Goal: Task Accomplishment & Management: Manage account settings

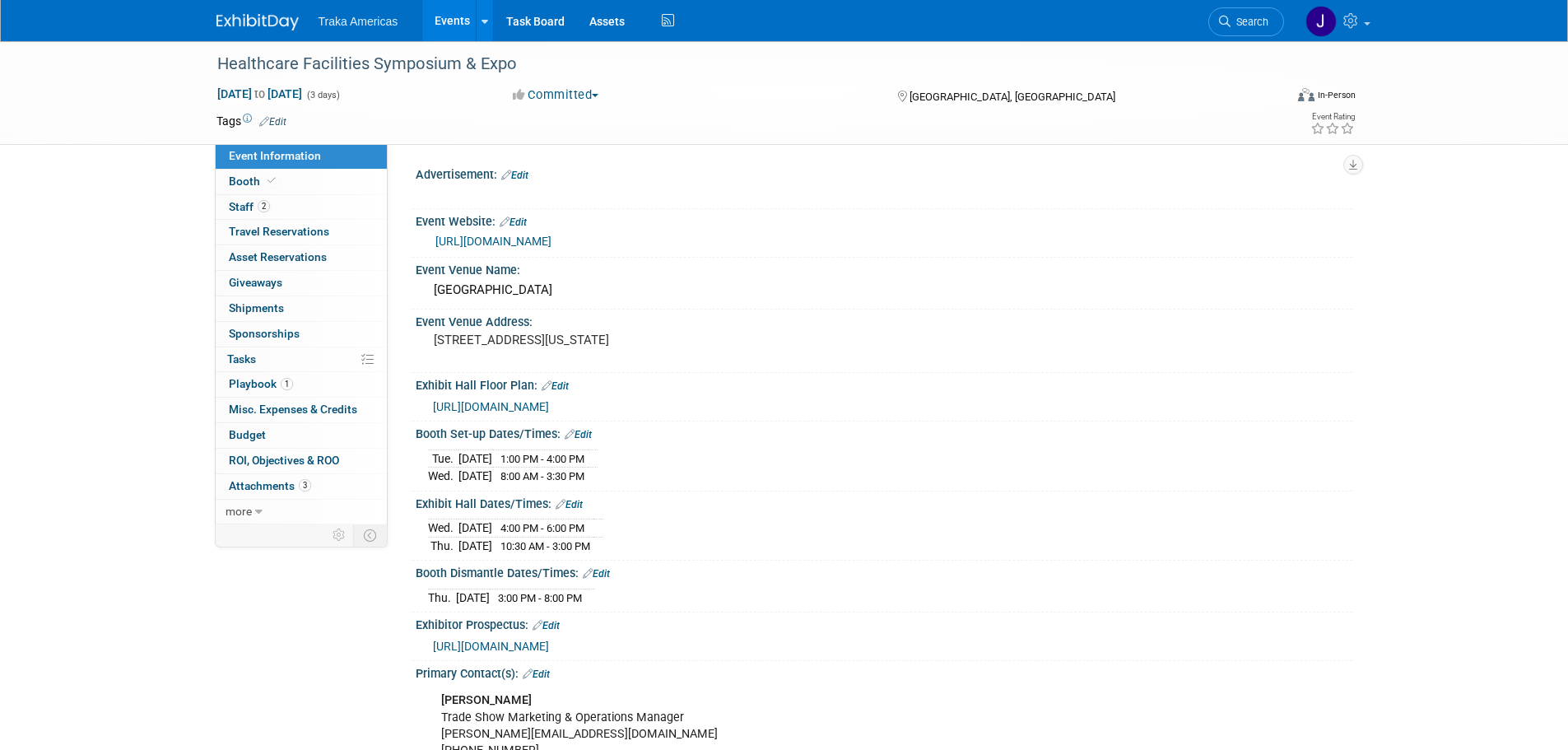
select select "Regional"
click at [288, 16] on img at bounding box center [257, 22] width 82 height 16
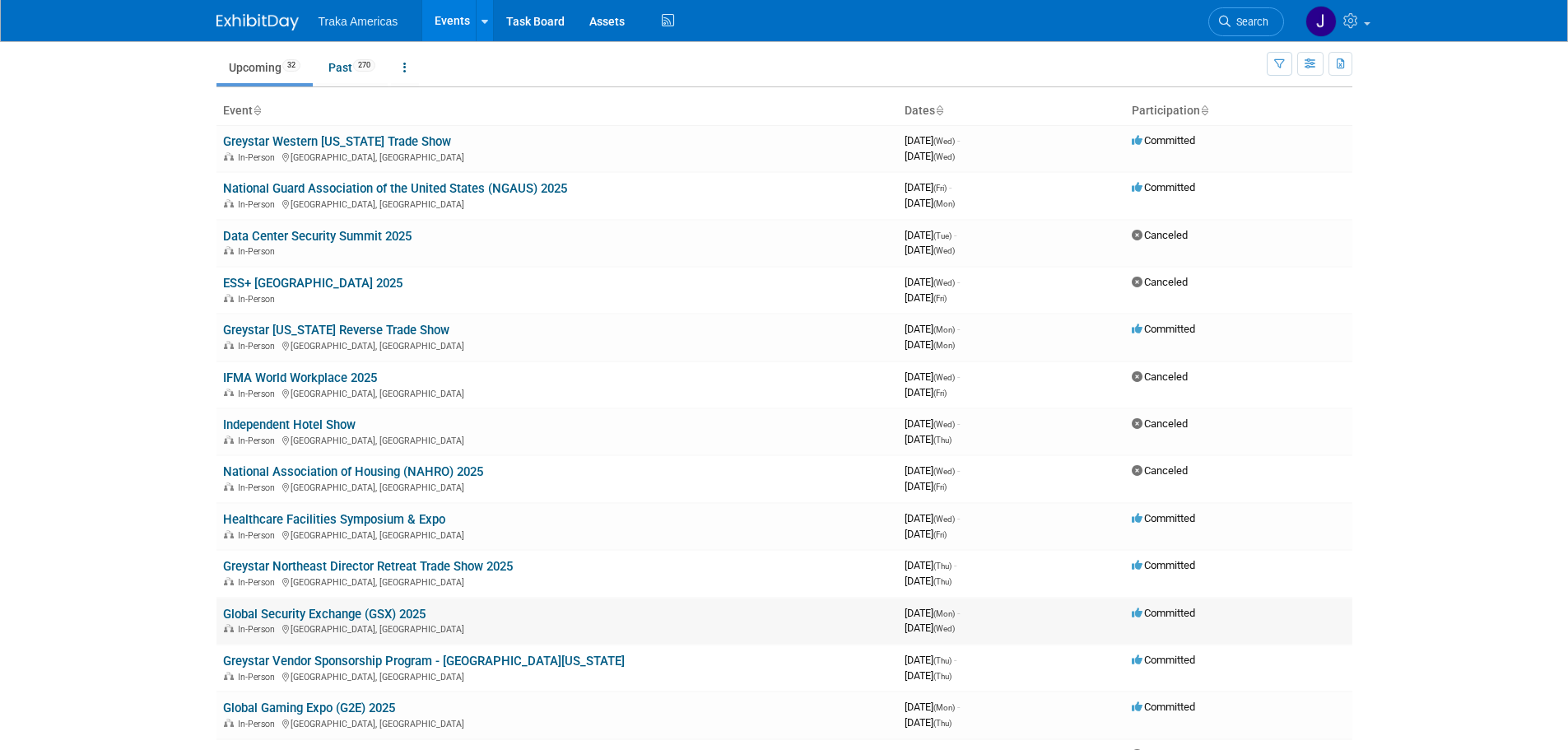
scroll to position [82, 0]
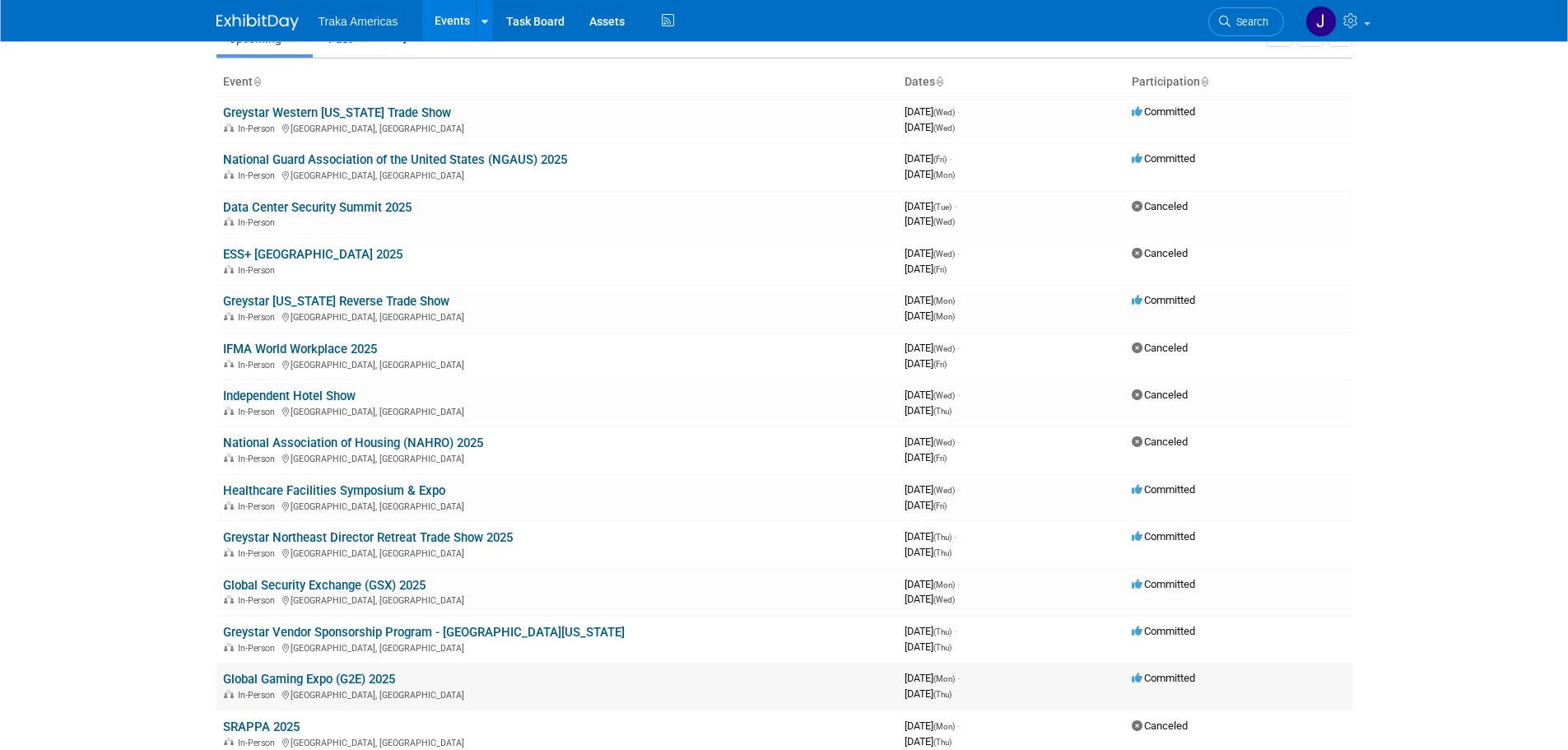
click at [358, 681] on link "Global Gaming Expo (G2E) 2025" at bounding box center [309, 679] width 172 height 15
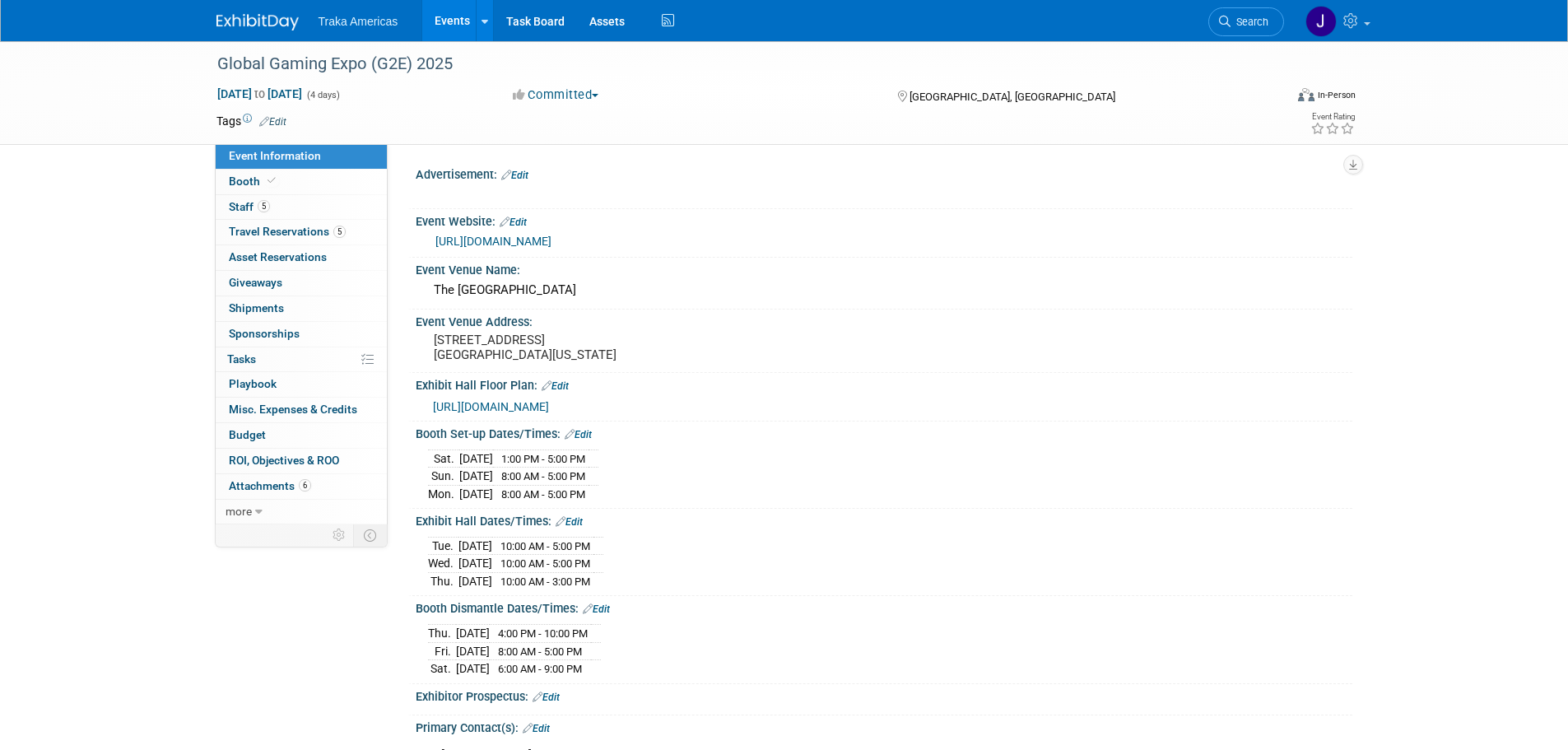
select select "National"
click at [339, 240] on link "5 Travel Reservations 5" at bounding box center [301, 232] width 171 height 25
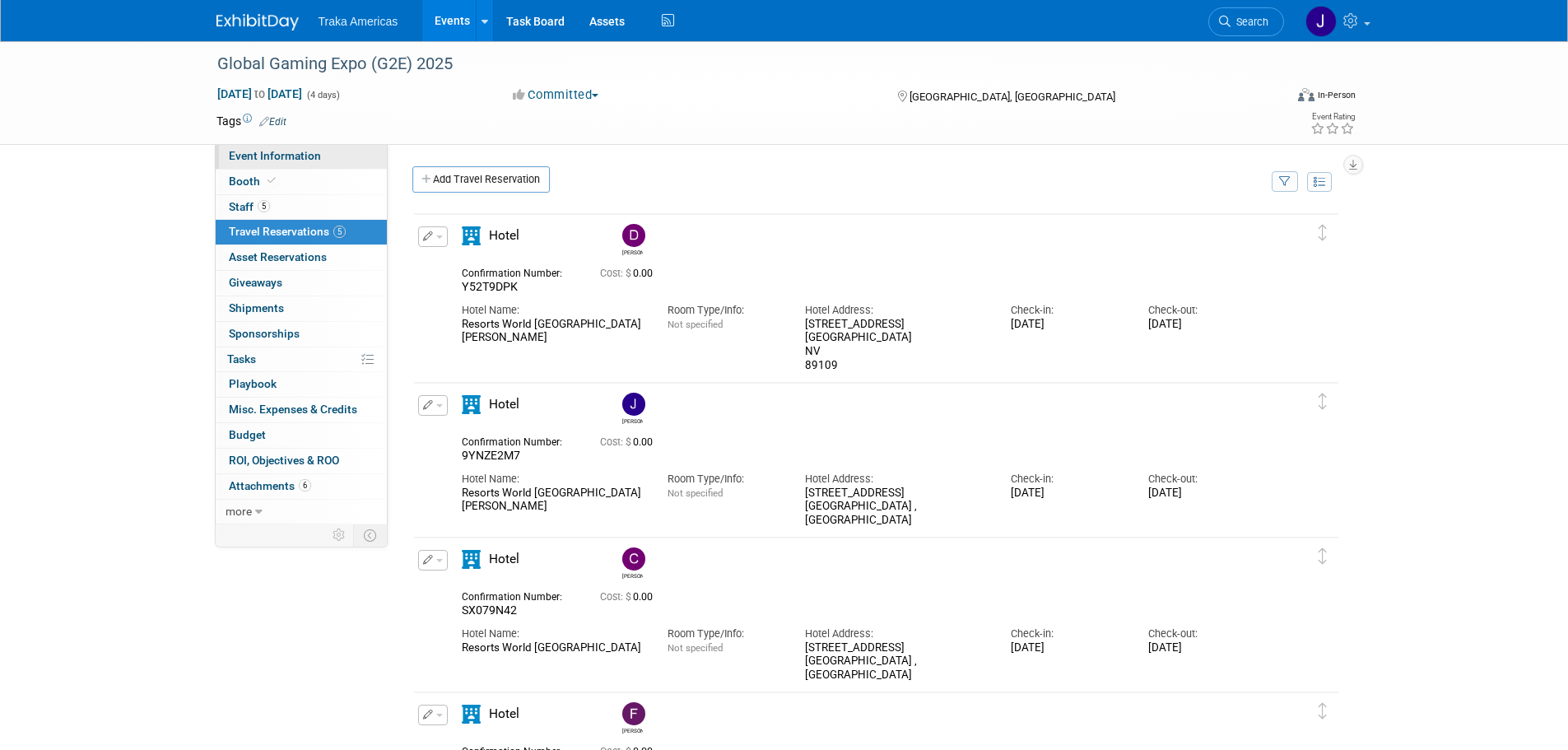
click at [268, 158] on span "Event Information" at bounding box center [275, 155] width 93 height 13
select select "National"
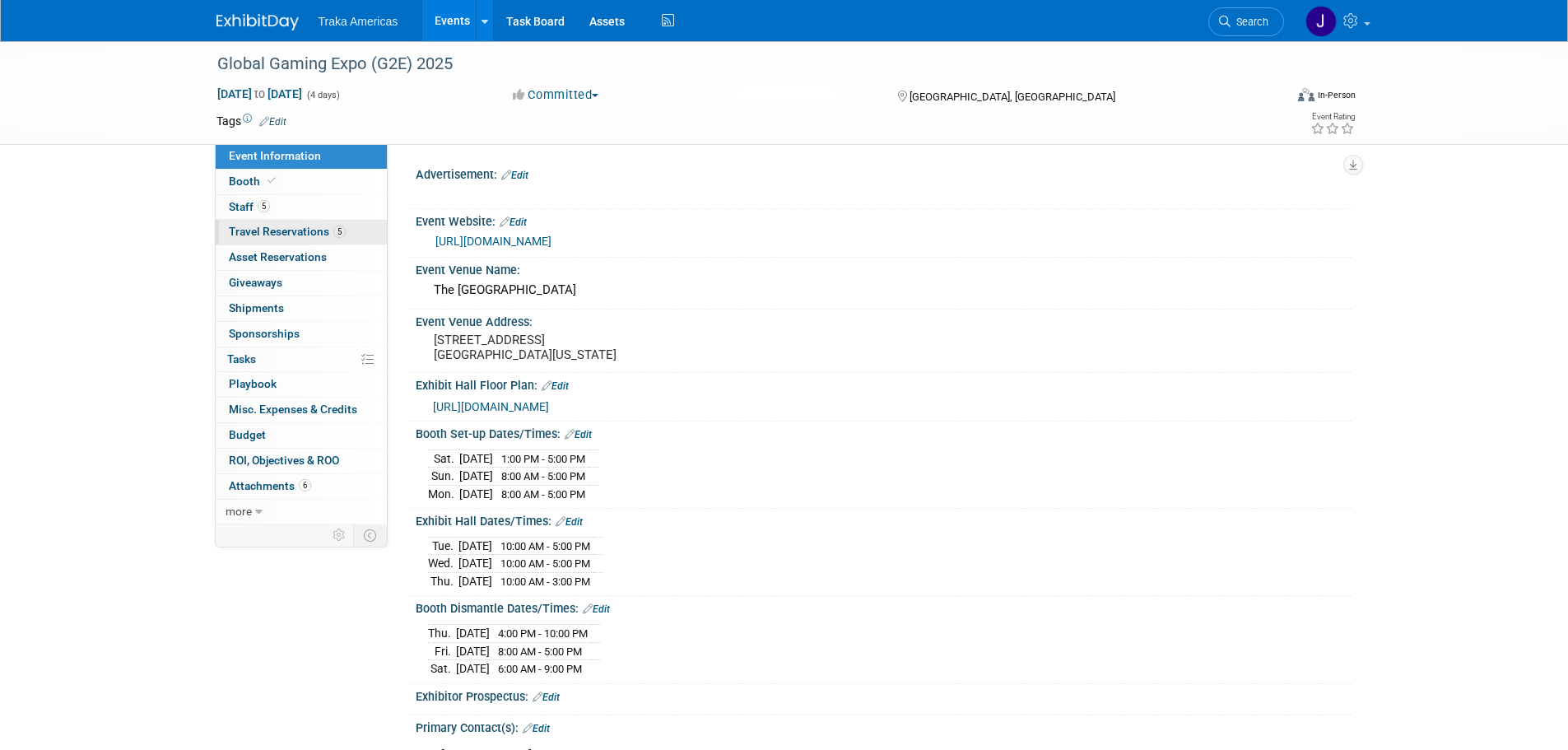
drag, startPoint x: 325, startPoint y: 225, endPoint x: 336, endPoint y: 233, distance: 13.6
click at [326, 225] on span "Travel Reservations 5" at bounding box center [287, 231] width 117 height 13
